Goal: Task Accomplishment & Management: Manage account settings

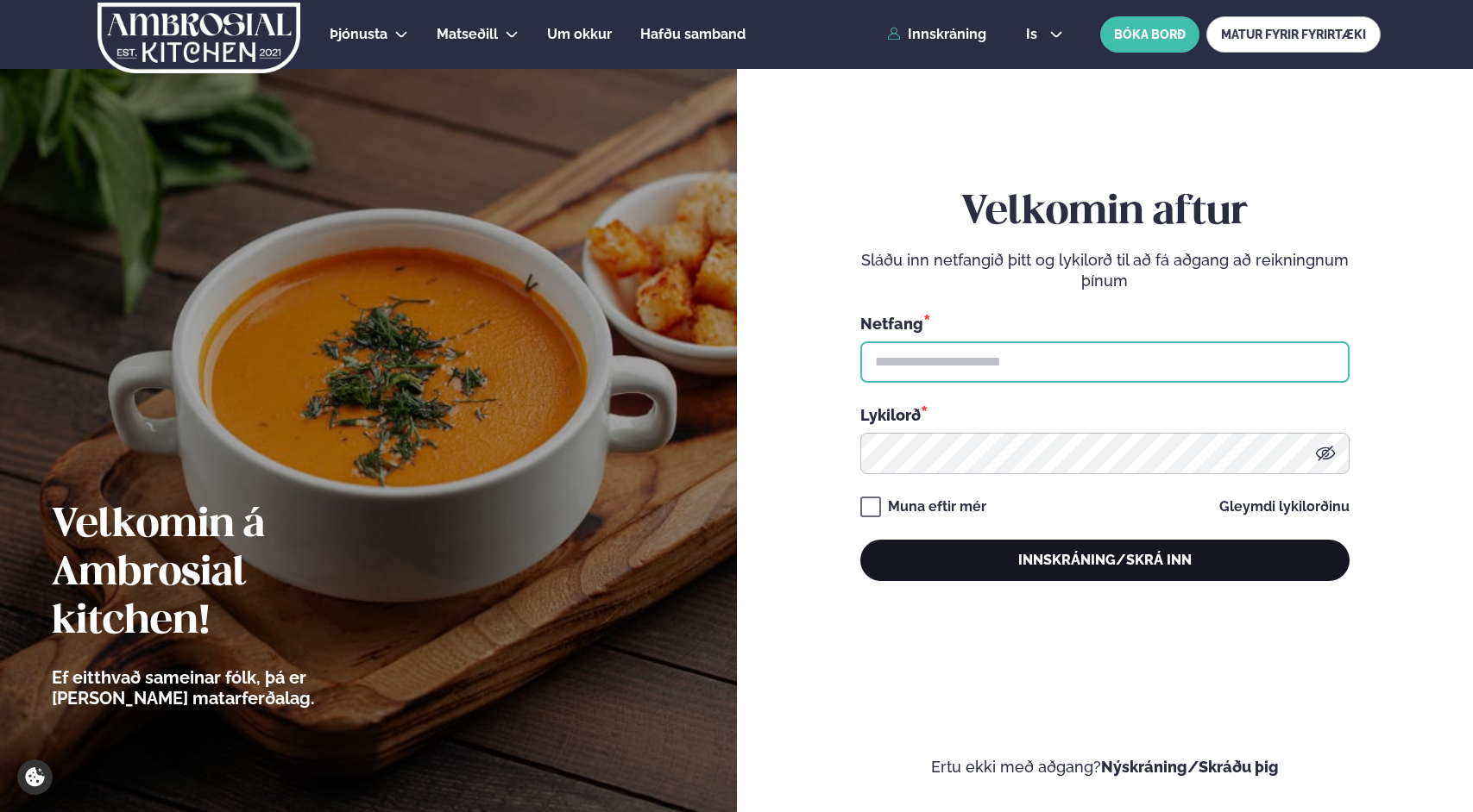
type input "**********"
click at [1151, 556] on button "Innskráning/Skrá inn" at bounding box center [1105, 560] width 489 height 41
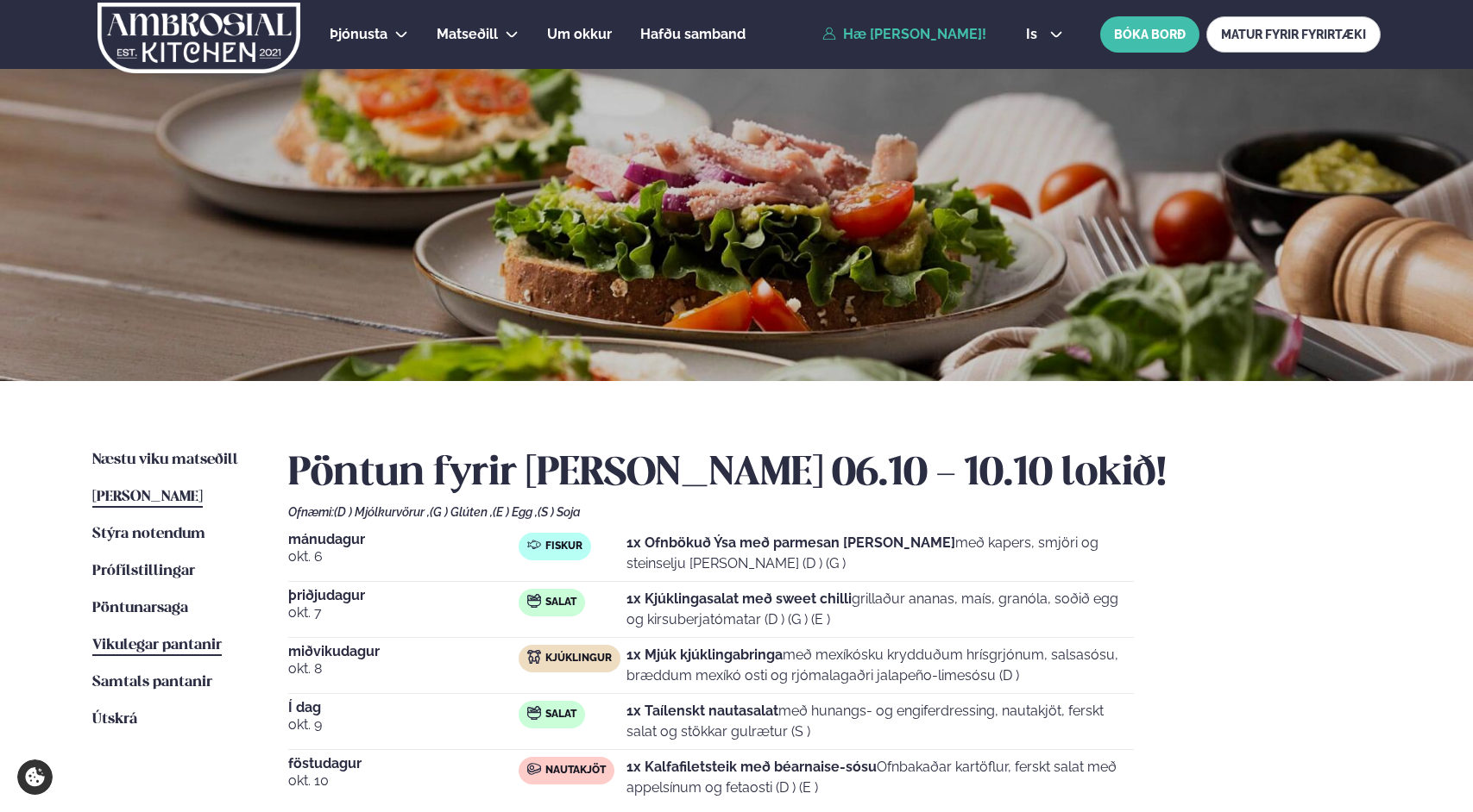
click at [193, 653] on link "Vikulegar pantanir Vikulegar pantanir" at bounding box center [157, 646] width 130 height 21
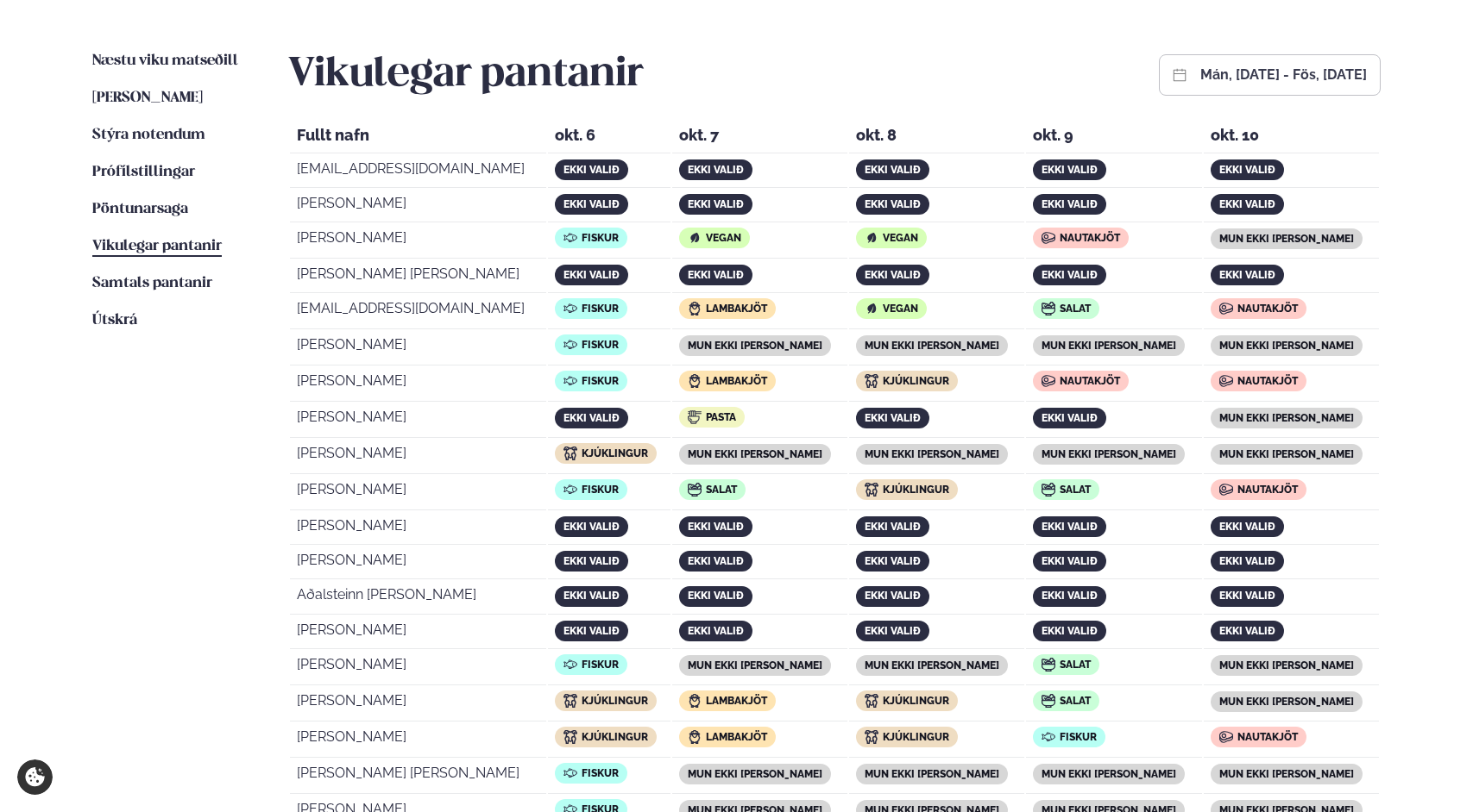
scroll to position [339, 0]
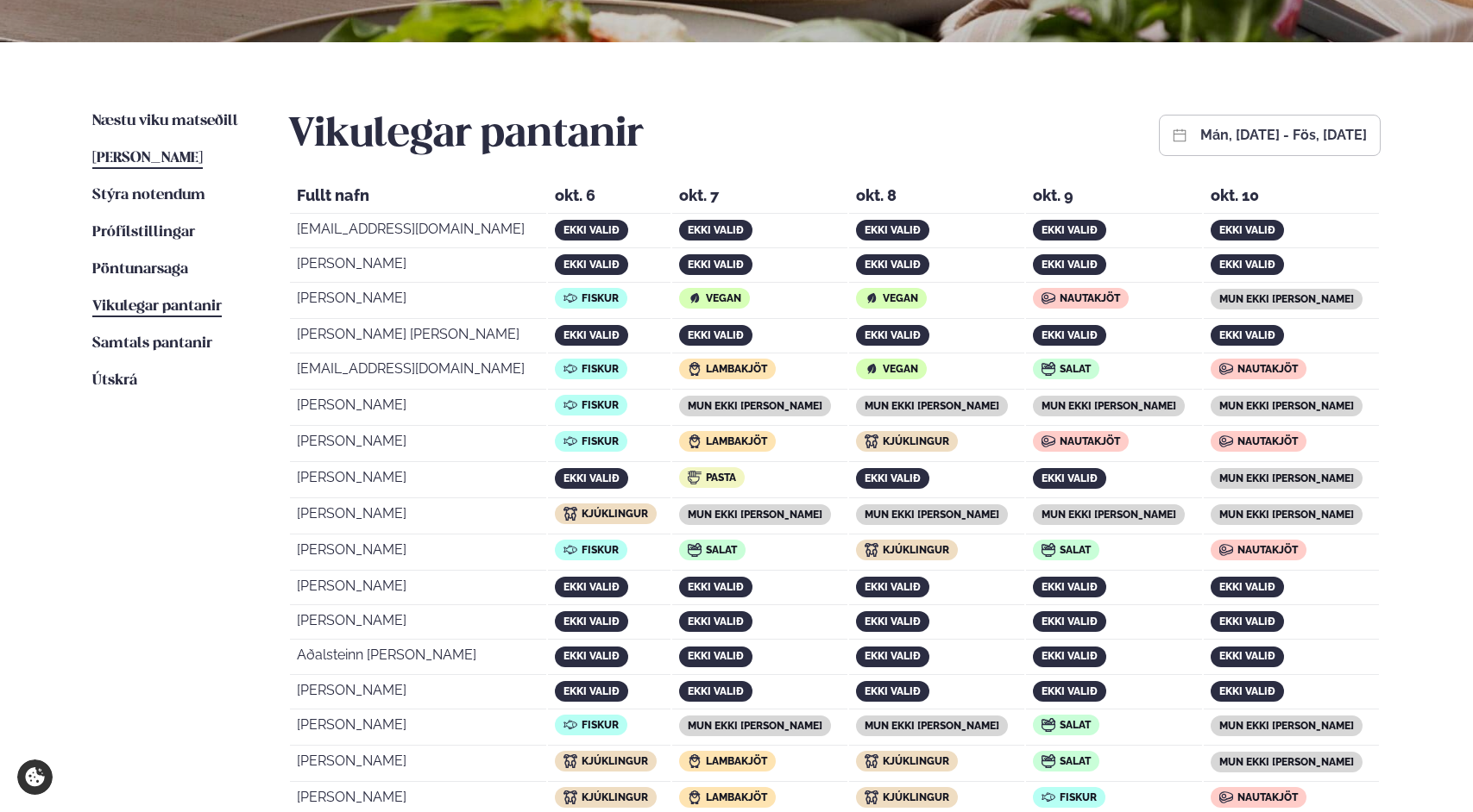
click at [167, 155] on span "[PERSON_NAME]" at bounding box center [147, 158] width 111 height 14
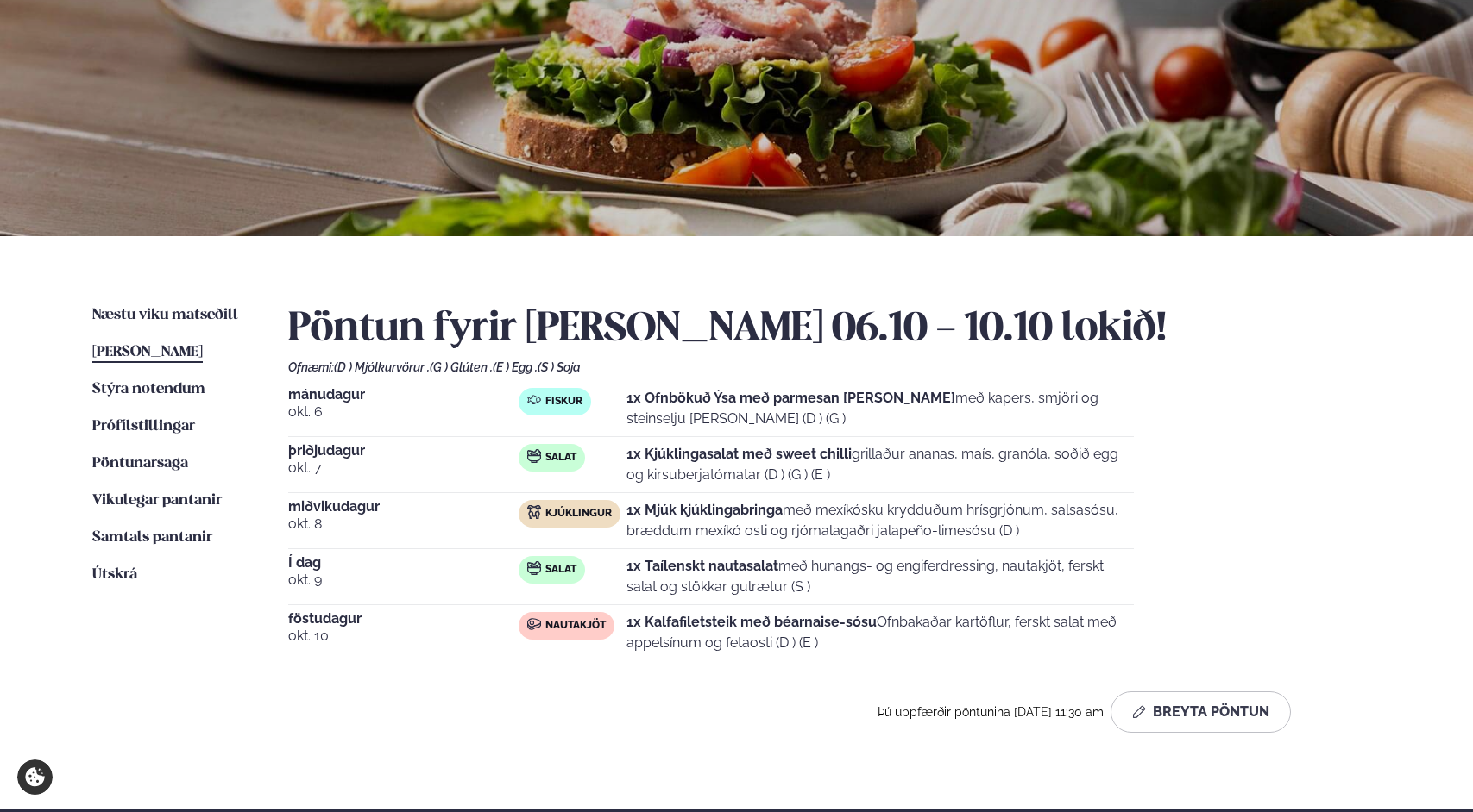
scroll to position [283, 0]
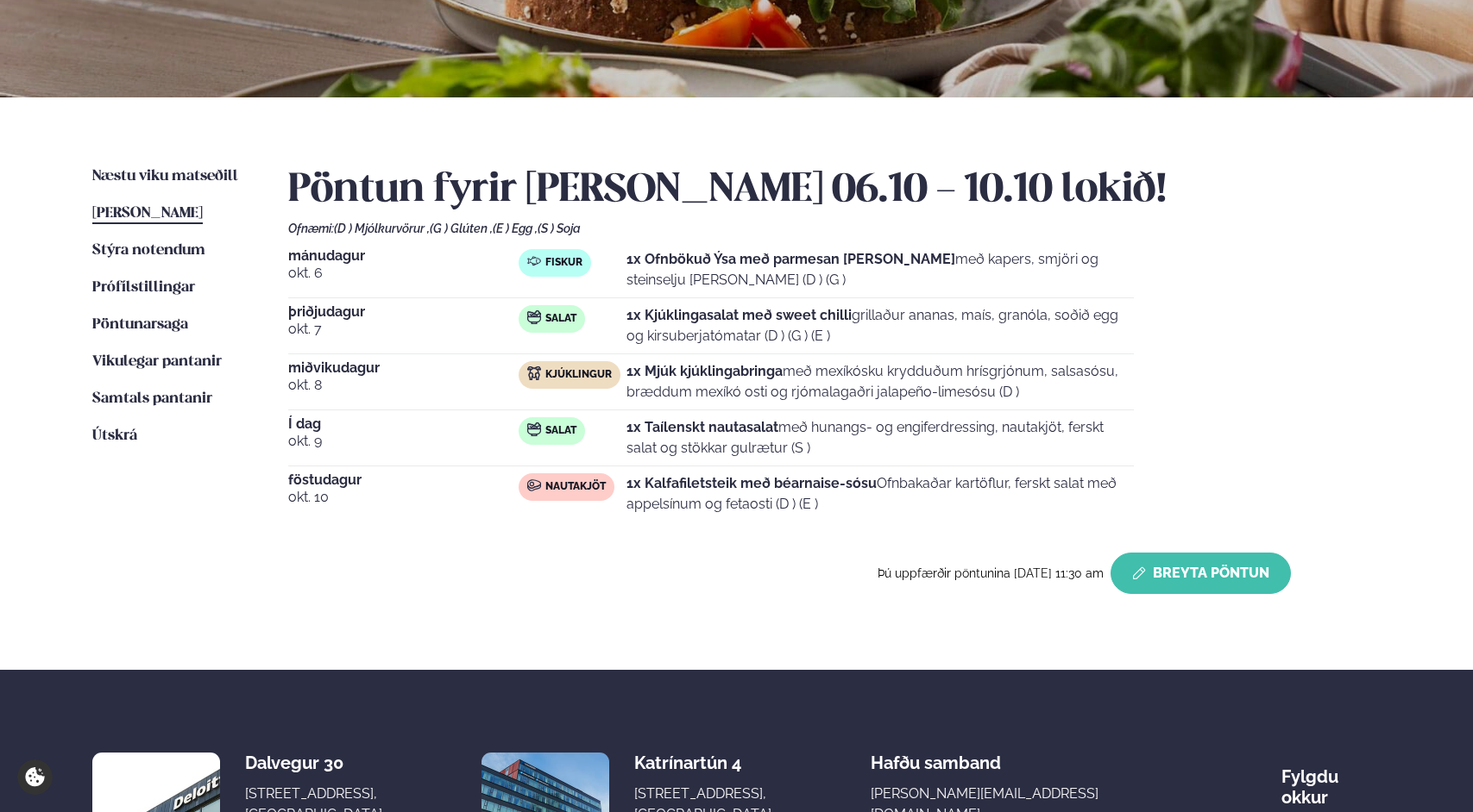
click at [1184, 560] on button "Breyta Pöntun" at bounding box center [1201, 573] width 181 height 41
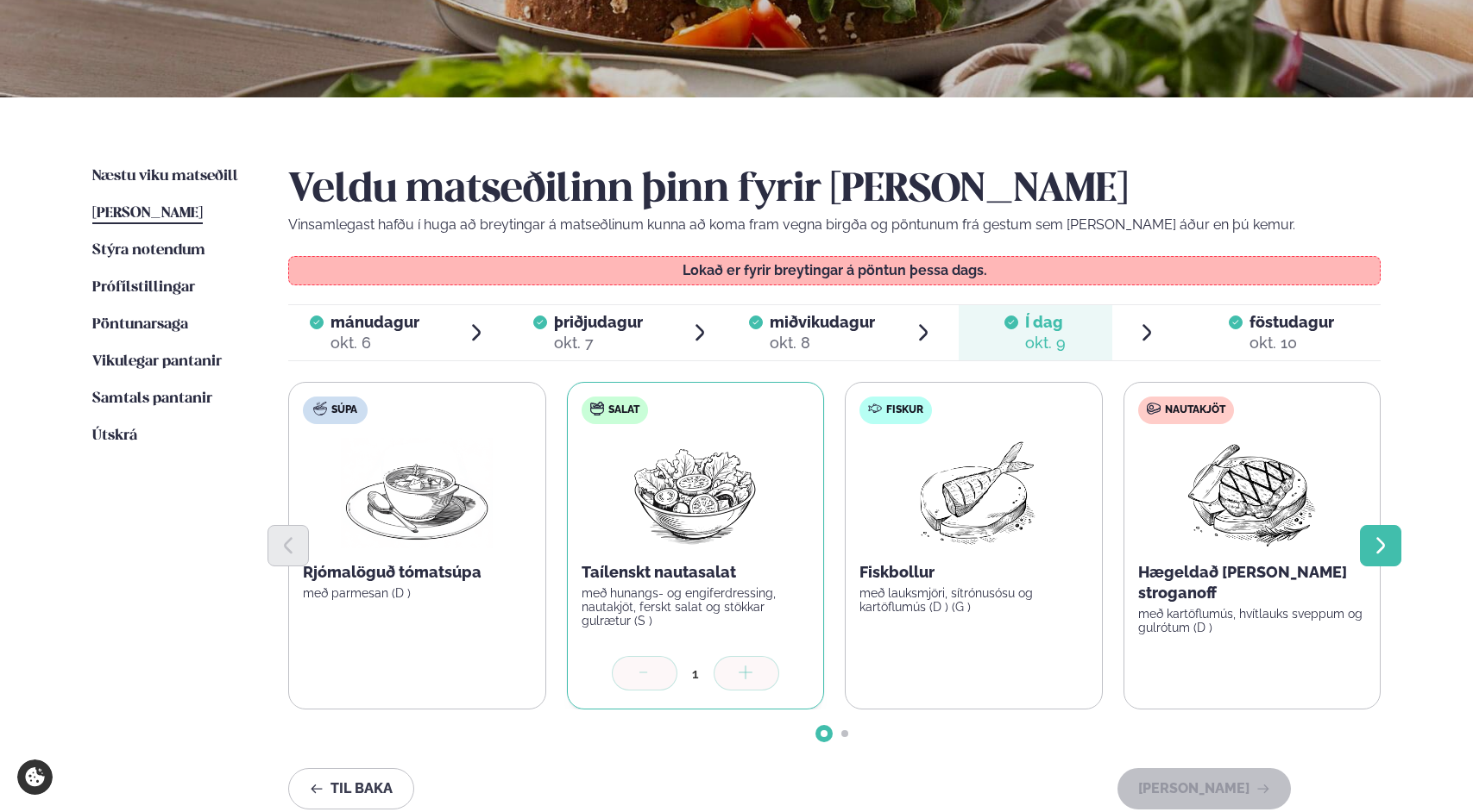
click at [1383, 554] on icon "Next slide" at bounding box center [1381, 546] width 21 height 21
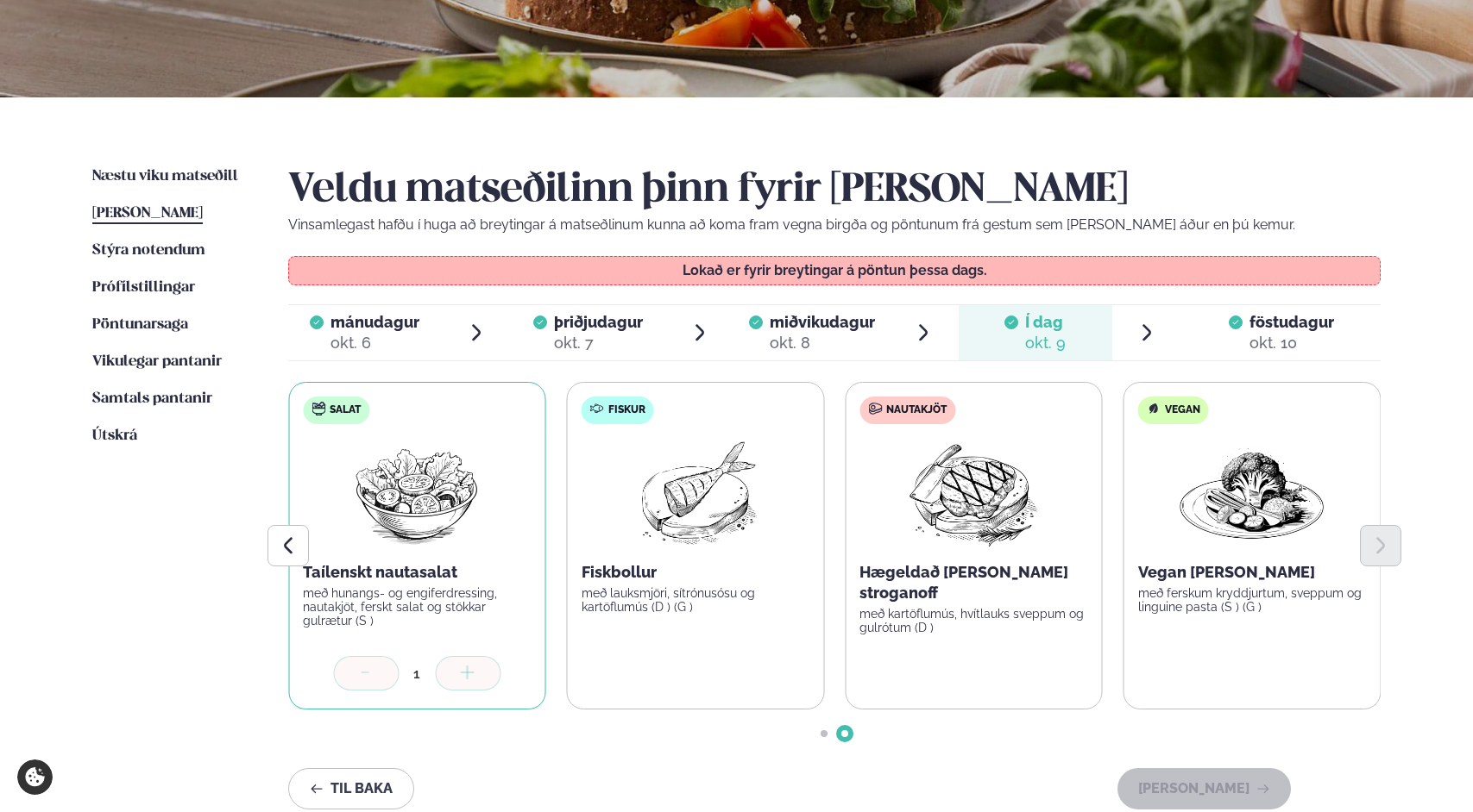
click at [953, 607] on p "með kartöflumús, hvítlauks sveppum og gulrótum (D )" at bounding box center [974, 621] width 229 height 28
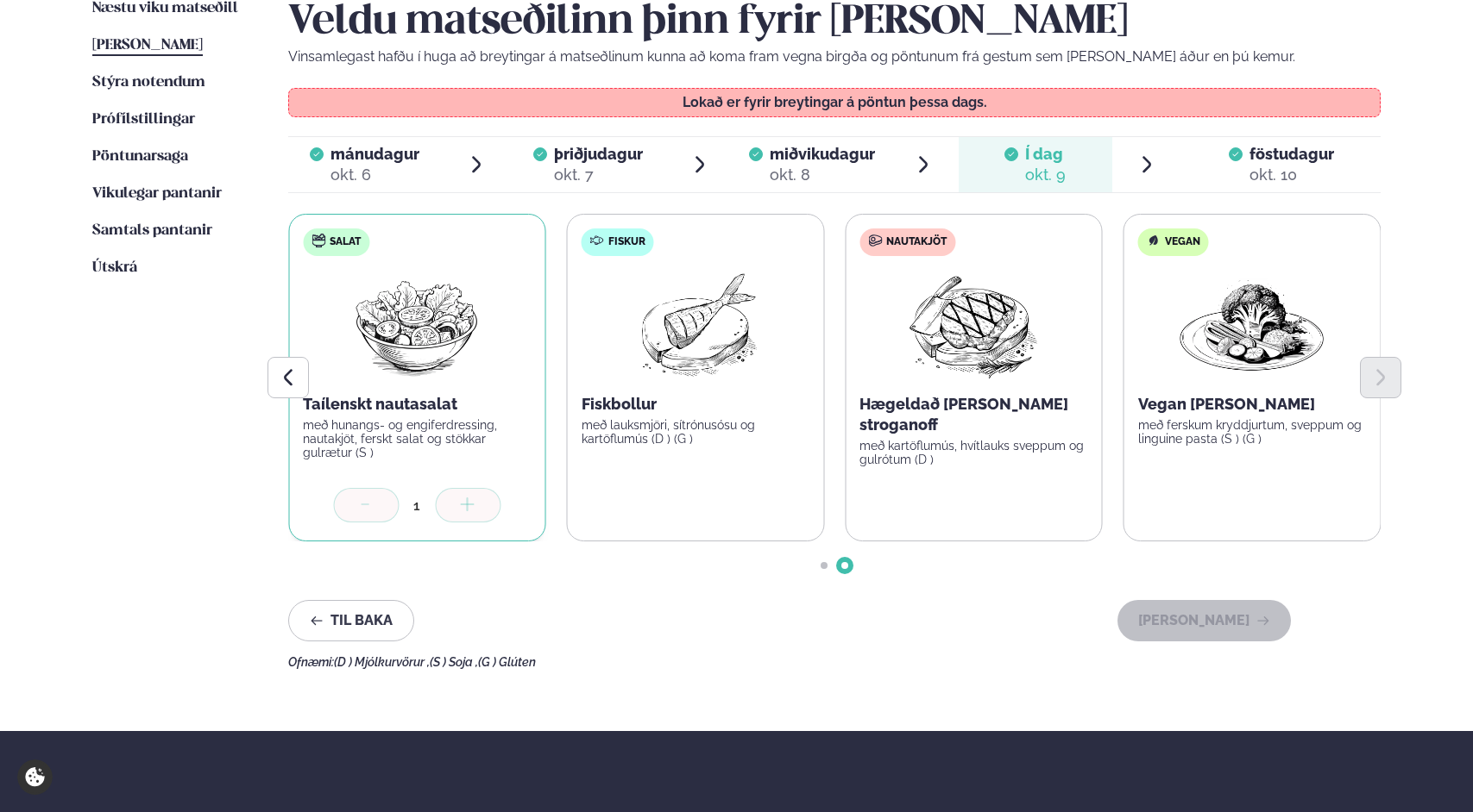
scroll to position [453, 0]
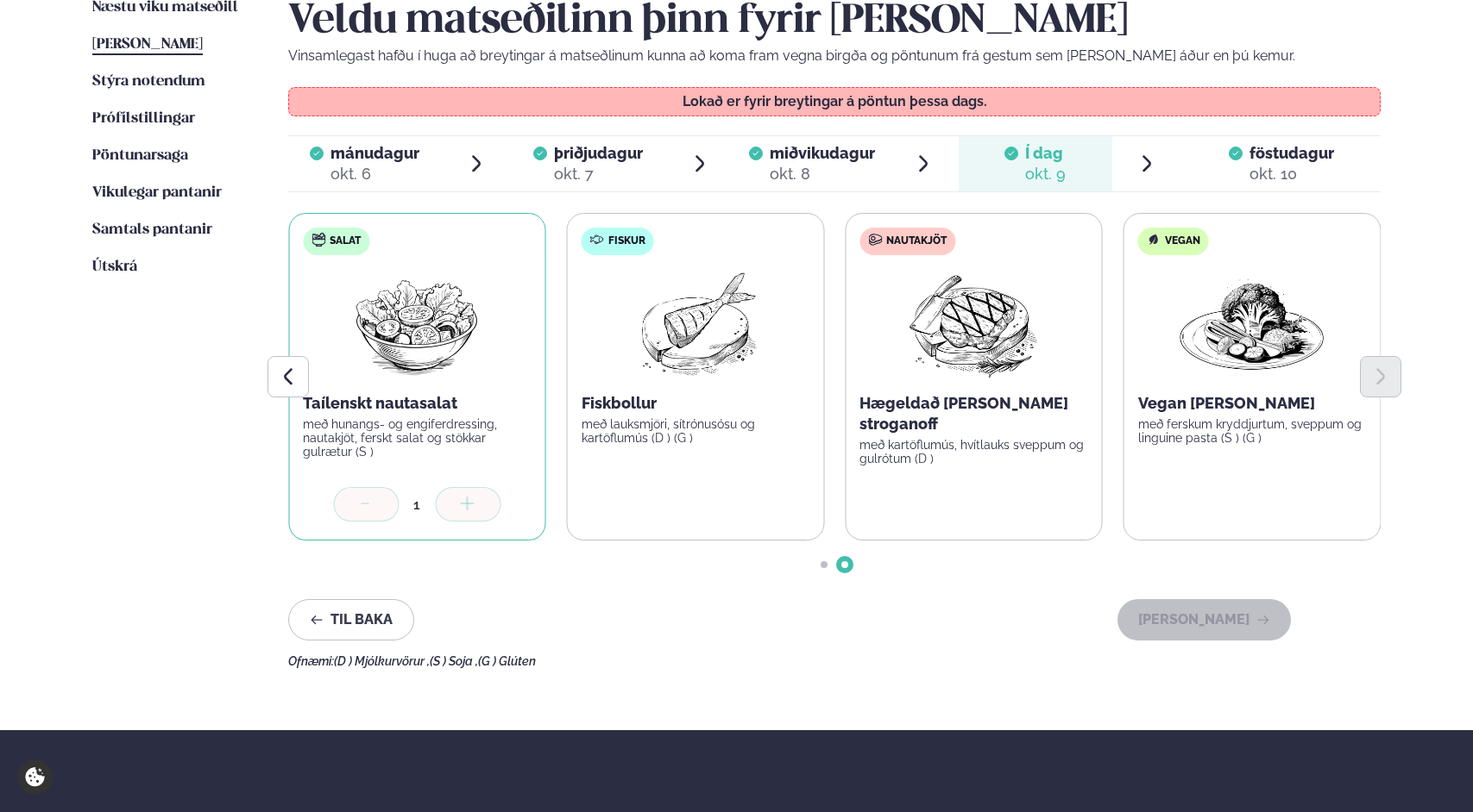
click at [1284, 172] on div "okt. 10" at bounding box center [1291, 174] width 85 height 21
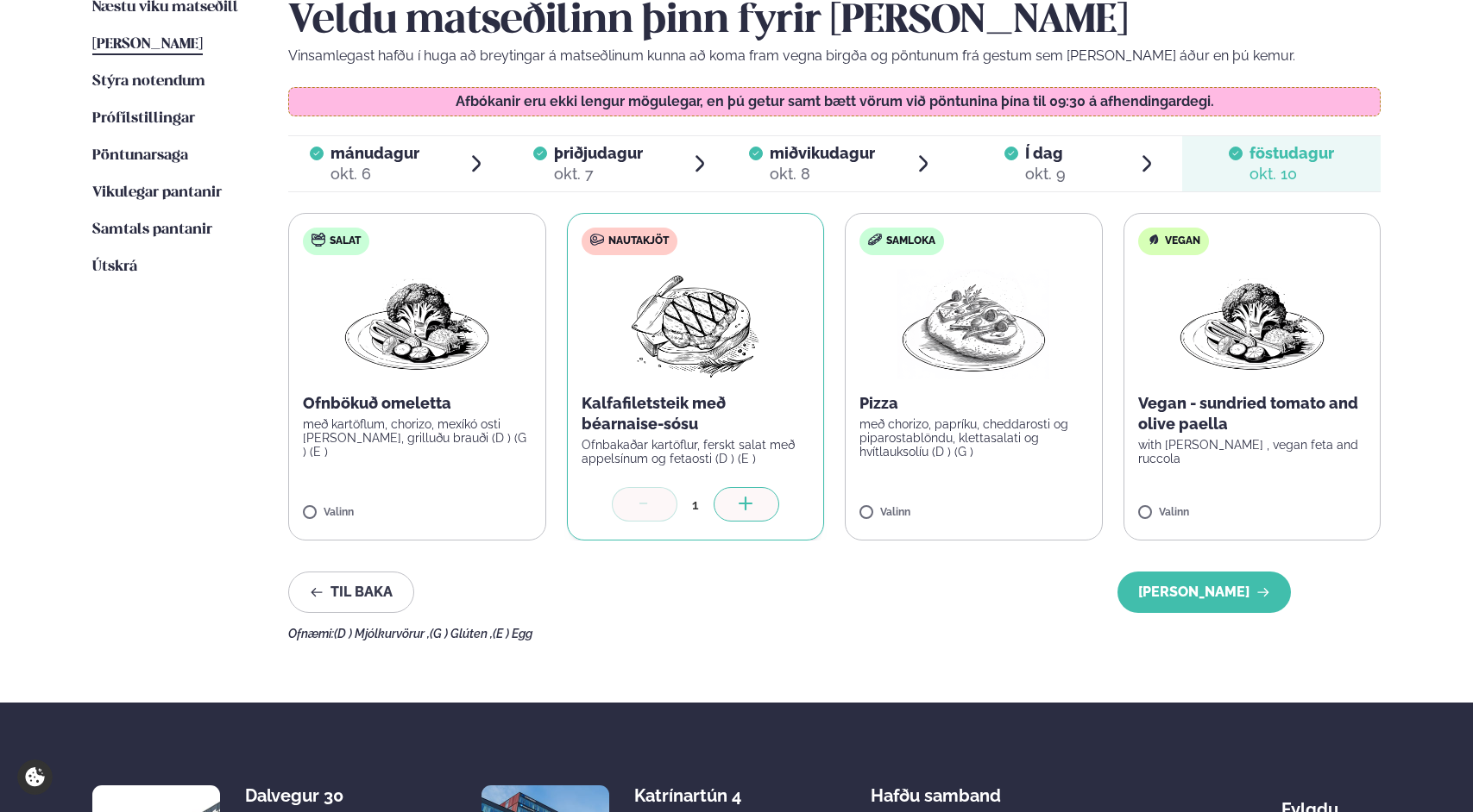
click at [645, 507] on icon at bounding box center [644, 505] width 17 height 17
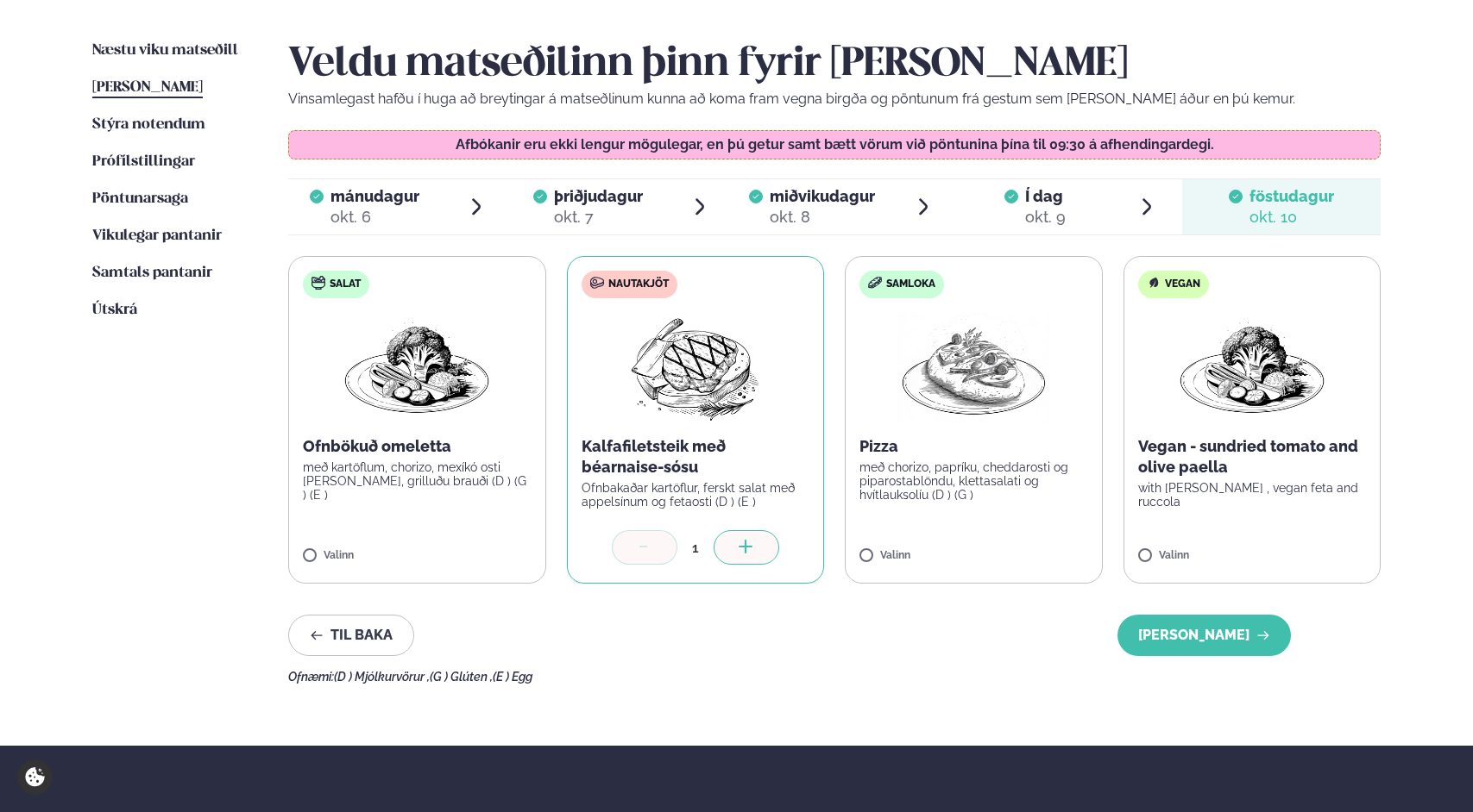
scroll to position [416, 0]
